Goal: Transaction & Acquisition: Purchase product/service

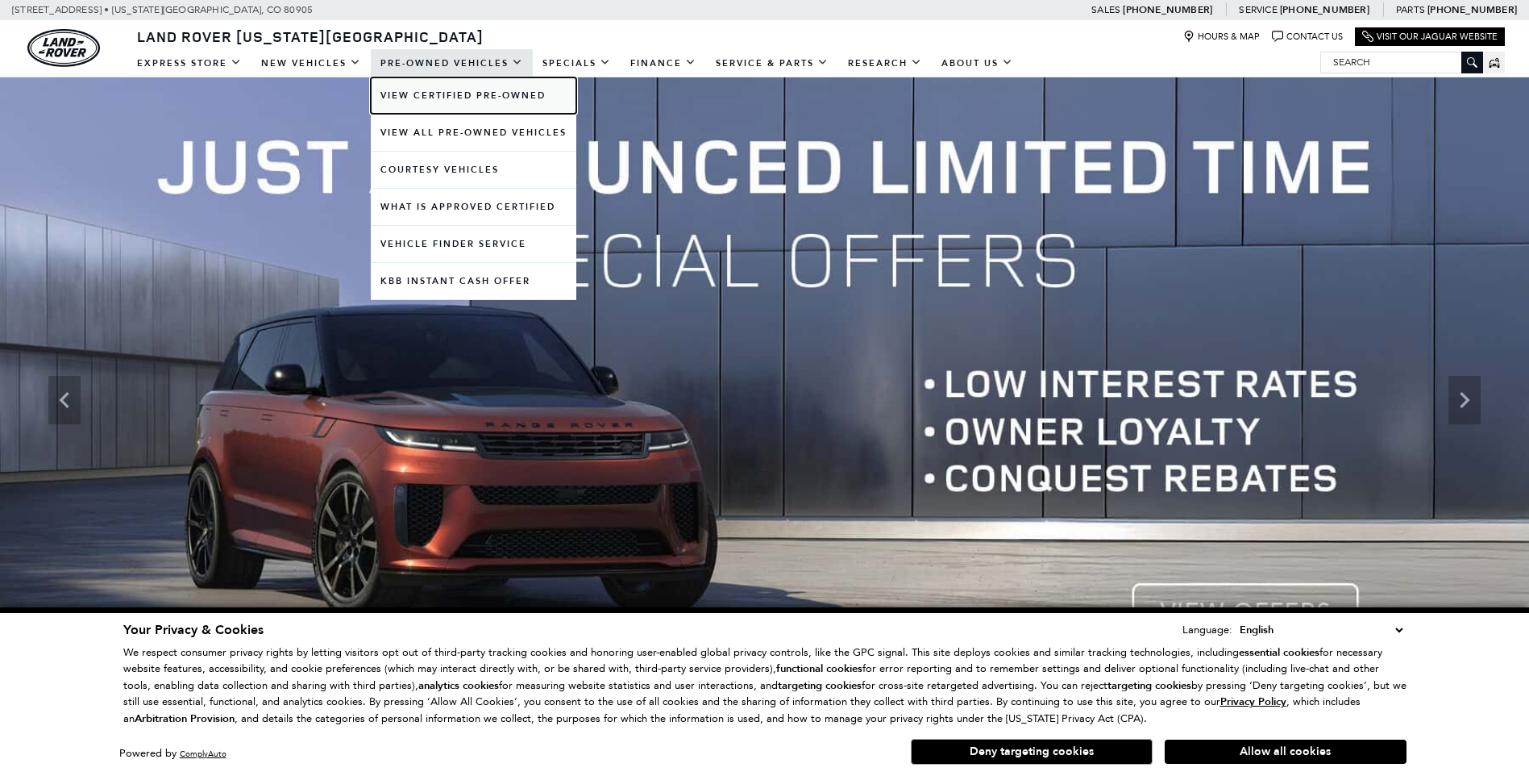
click at [452, 98] on link "View Certified Pre-Owned" at bounding box center [474, 95] width 206 height 36
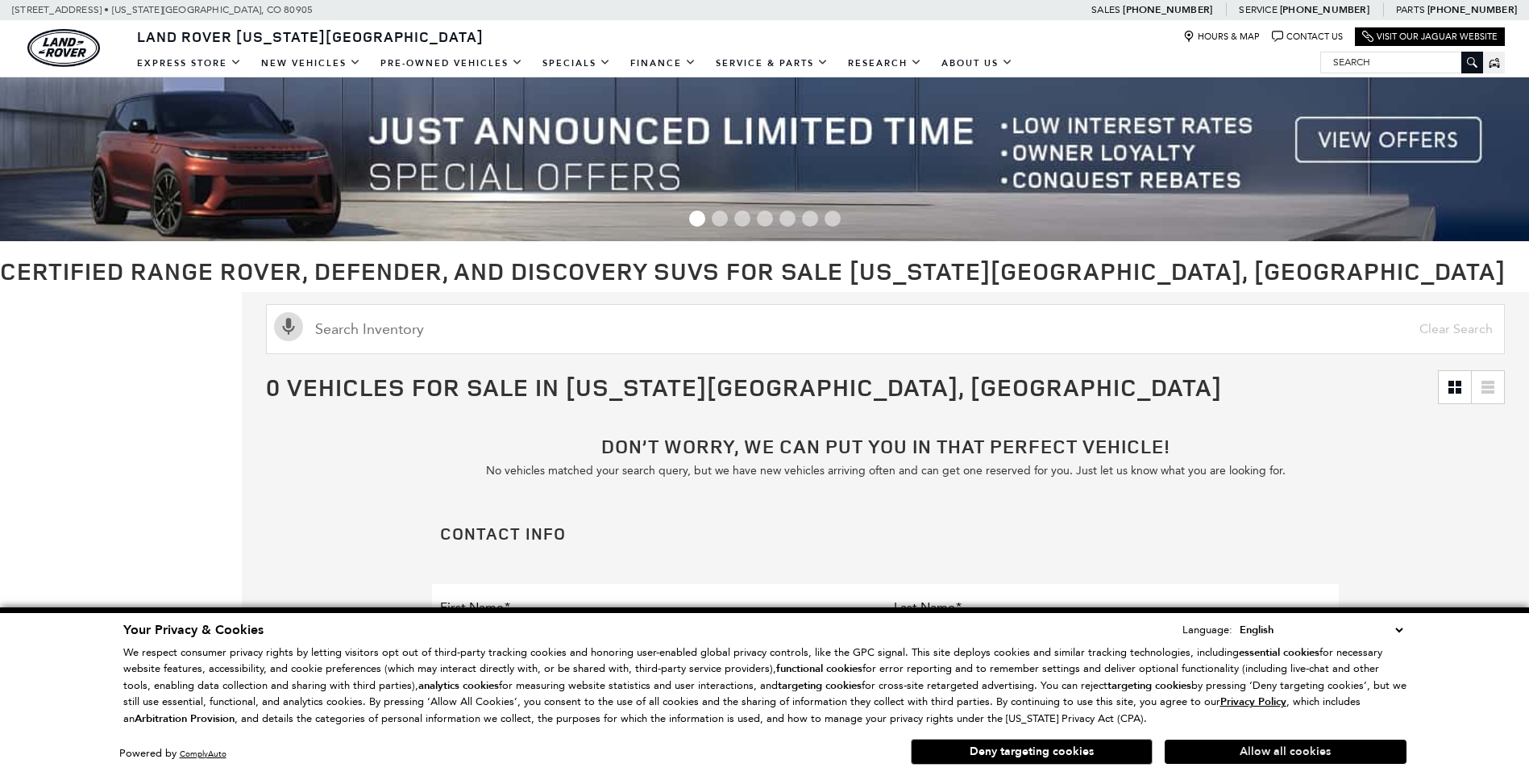
click at [1299, 749] on button "Allow all cookies" at bounding box center [1286, 751] width 242 height 24
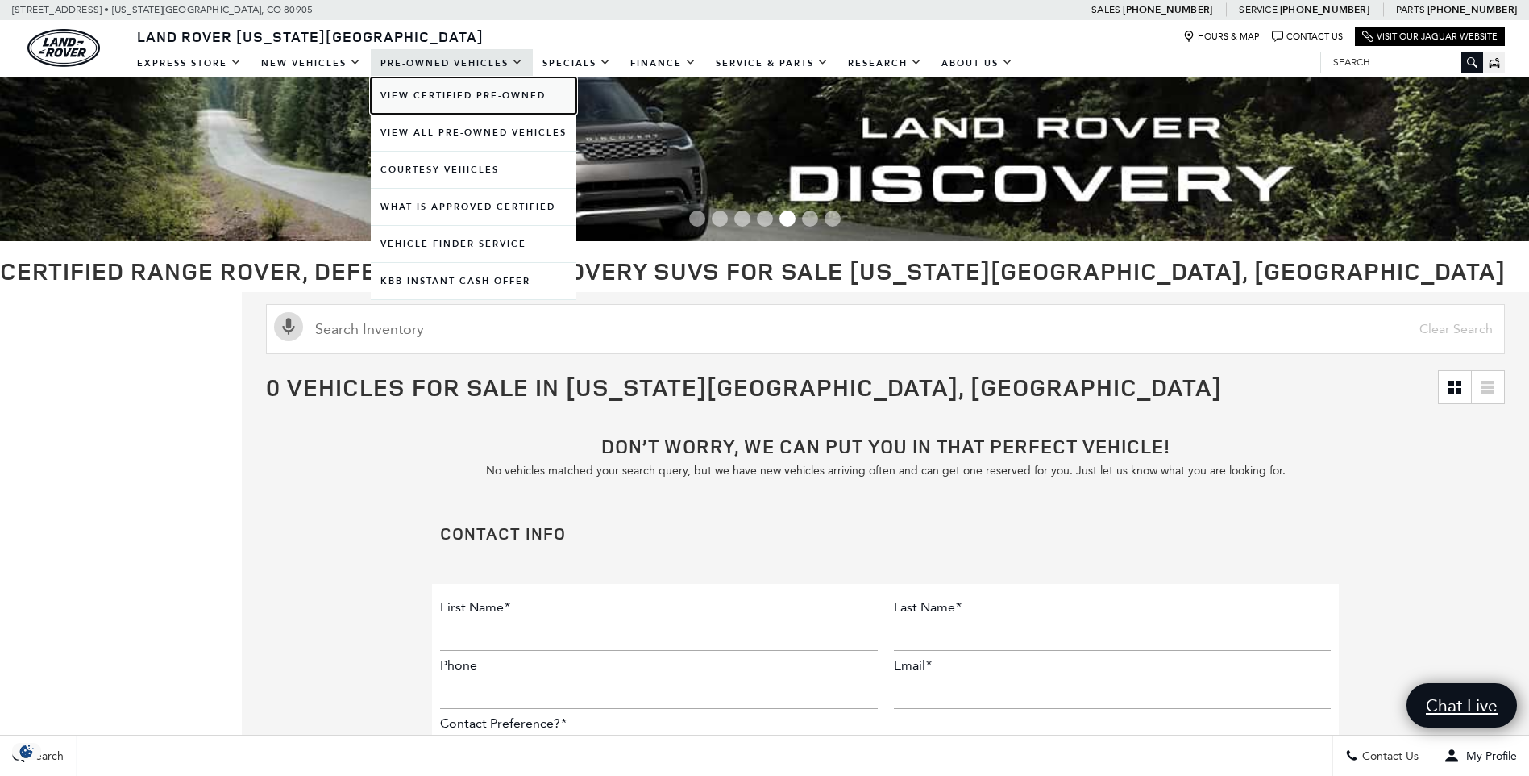
click at [432, 94] on link "View Certified Pre-Owned" at bounding box center [474, 95] width 206 height 36
